Goal: Check status: Check status

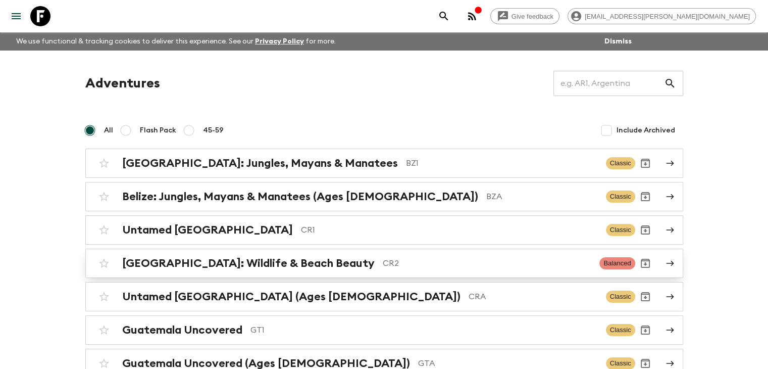
click at [318, 263] on div "[GEOGRAPHIC_DATA]: Wildlife & Beach Beauty CR2" at bounding box center [356, 262] width 469 height 13
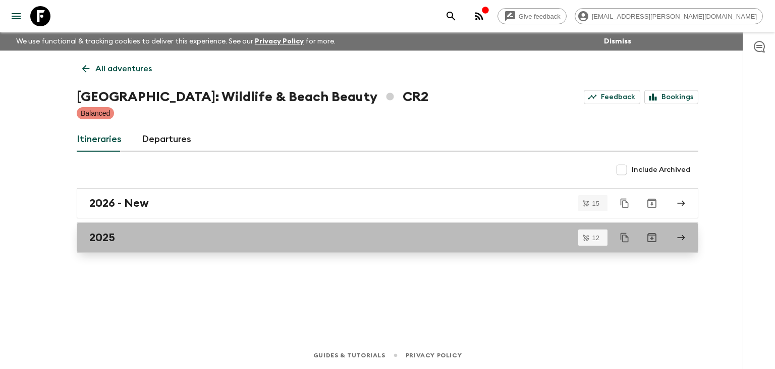
click at [115, 236] on div "2025" at bounding box center [378, 237] width 578 height 13
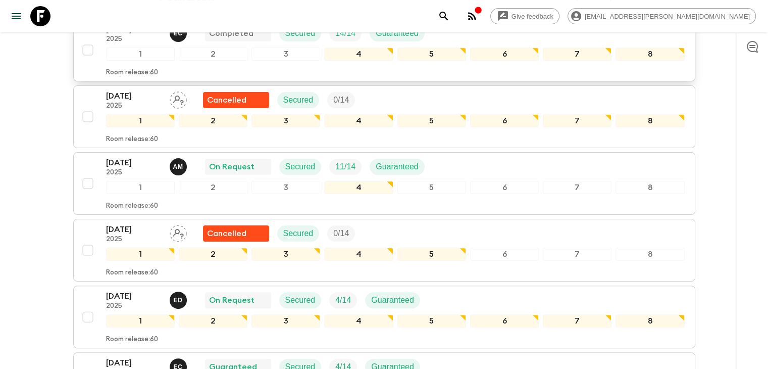
scroll to position [202, 0]
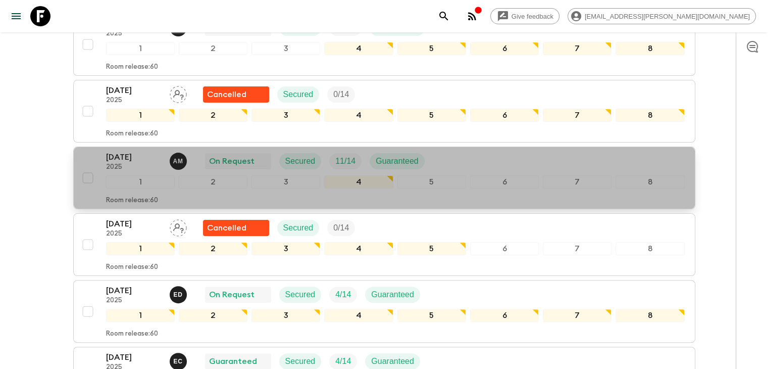
click at [122, 160] on p "[DATE]" at bounding box center [134, 157] width 56 height 12
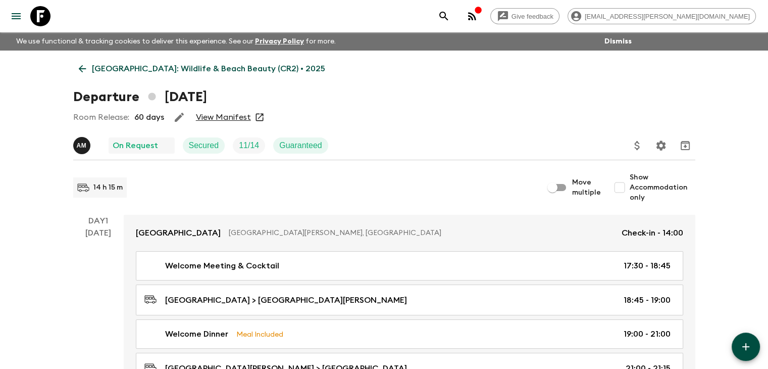
click at [221, 116] on link "View Manifest" at bounding box center [223, 117] width 55 height 10
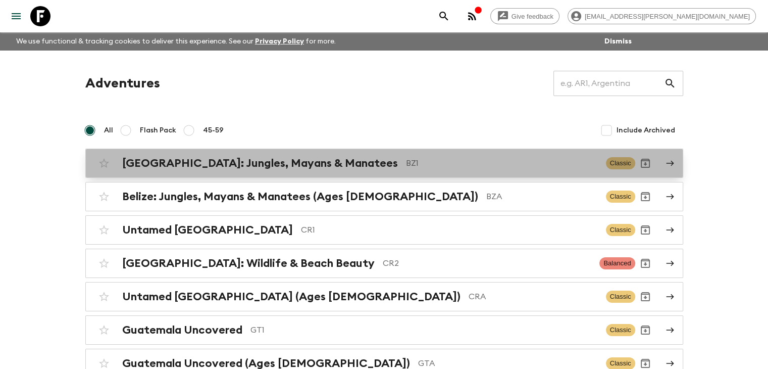
click at [268, 168] on h2 "[GEOGRAPHIC_DATA]: Jungles, Mayans & Manatees" at bounding box center [260, 162] width 276 height 13
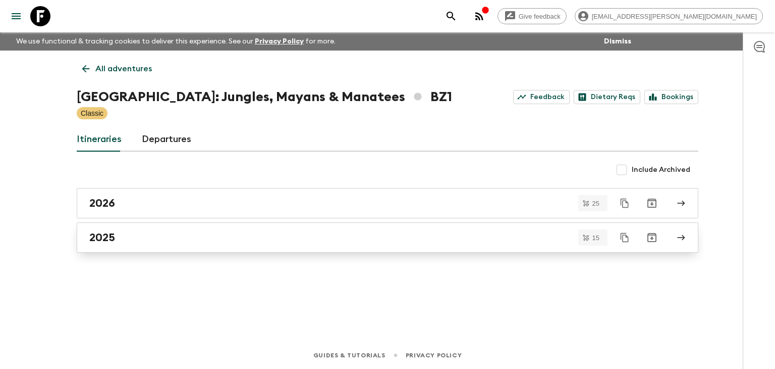
click at [113, 238] on h2 "2025" at bounding box center [102, 237] width 26 height 13
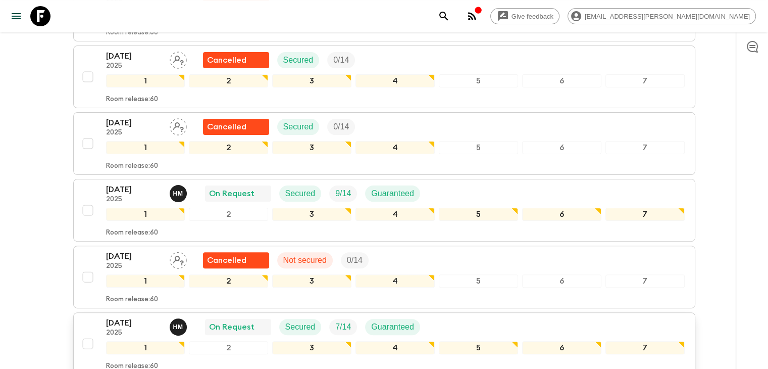
scroll to position [252, 0]
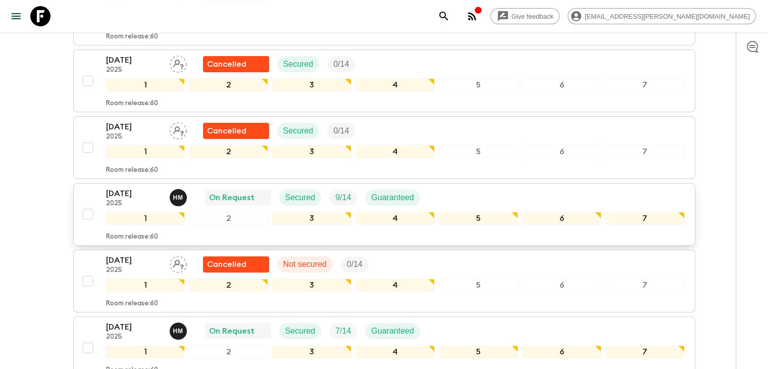
click at [123, 187] on p "[DATE]" at bounding box center [134, 193] width 56 height 12
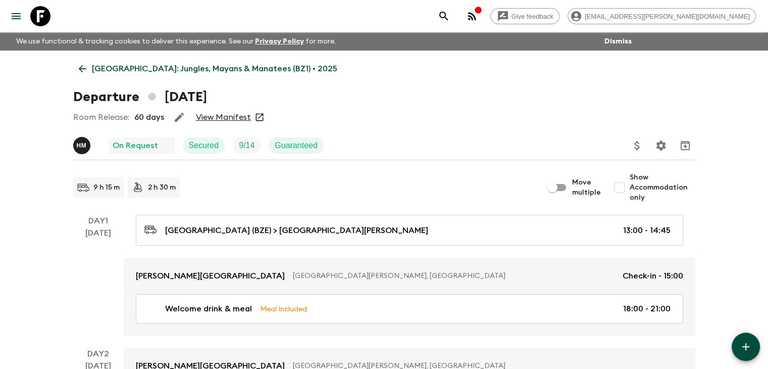
click at [228, 117] on link "View Manifest" at bounding box center [223, 117] width 55 height 10
